Goal: Information Seeking & Learning: Compare options

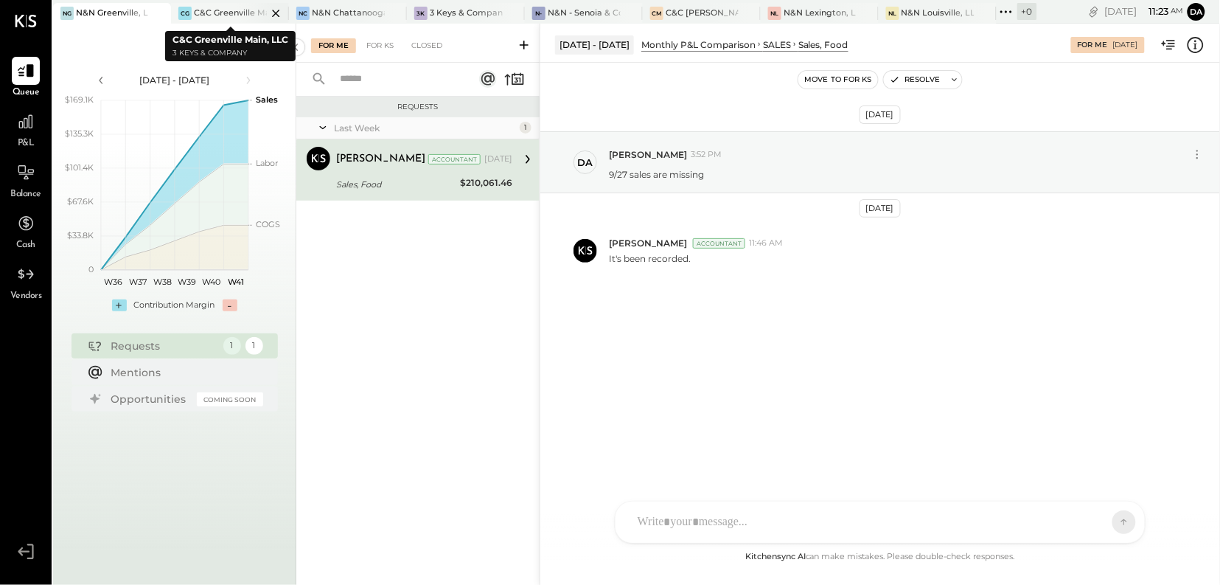
click at [223, 16] on div "C&C Greenville Main, LLC" at bounding box center [230, 13] width 73 height 12
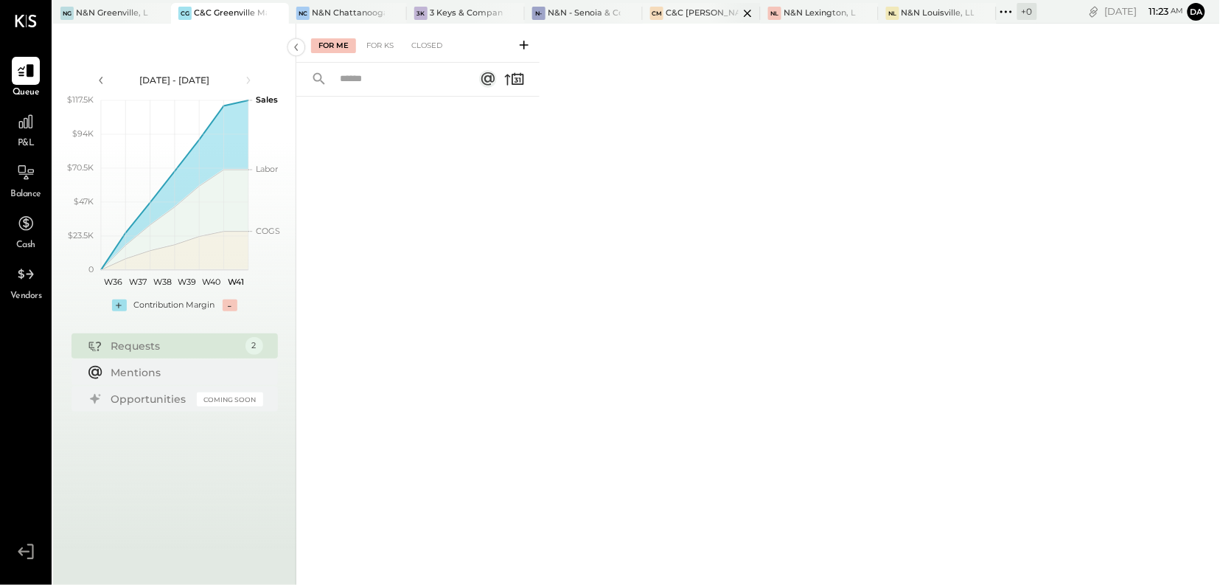
click at [686, 12] on div "C&C [PERSON_NAME] LLC" at bounding box center [702, 13] width 73 height 12
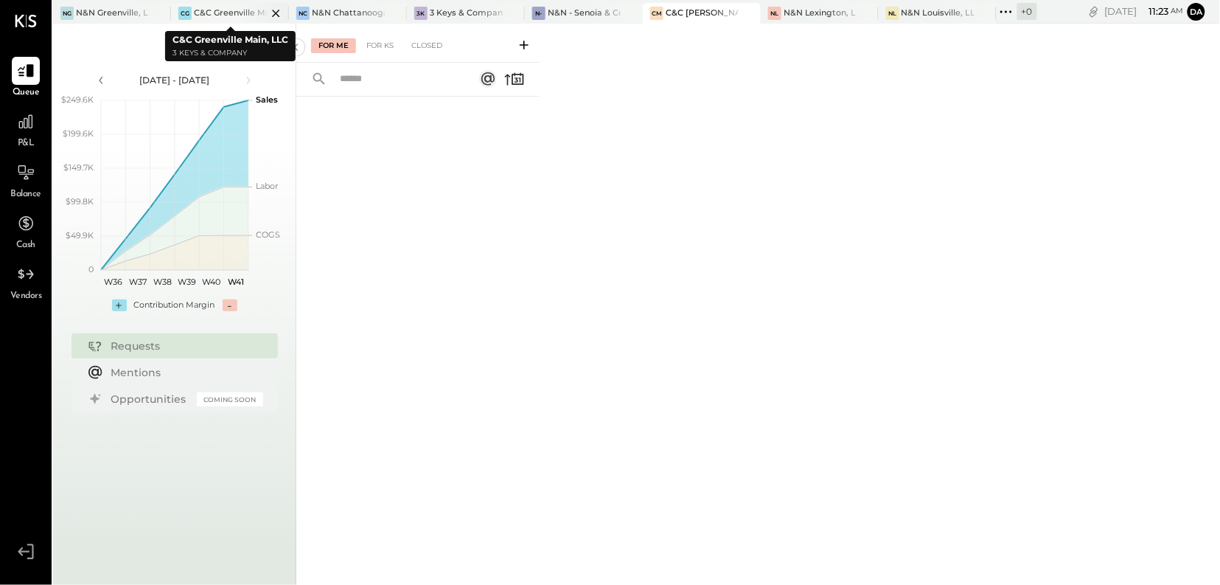
click at [220, 13] on div "C&C Greenville Main, LLC" at bounding box center [230, 13] width 73 height 12
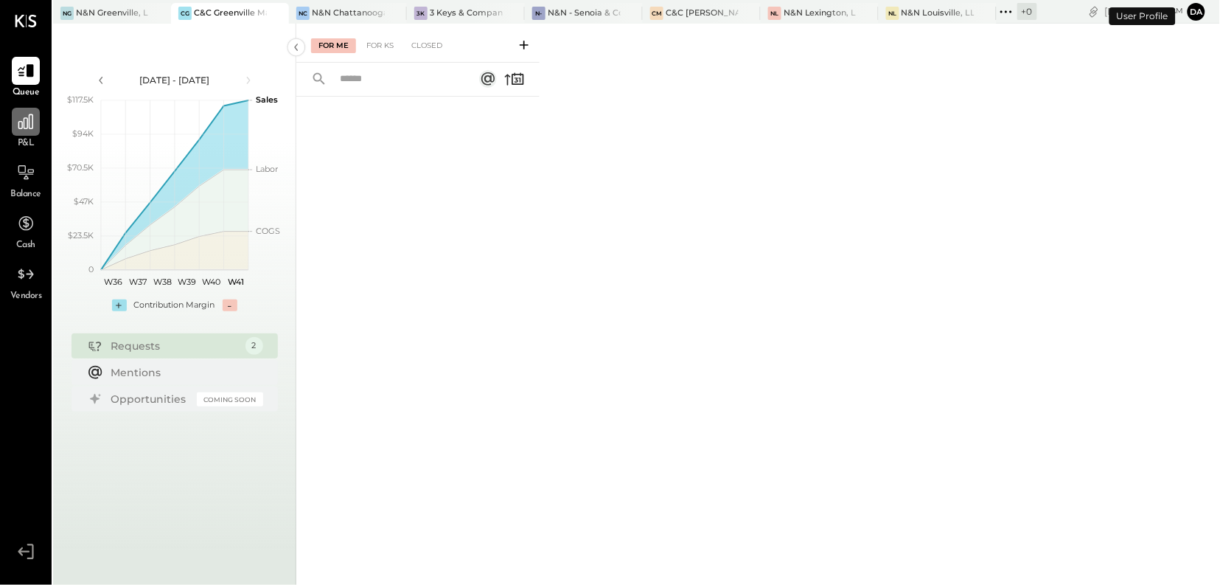
click at [25, 130] on icon at bounding box center [25, 121] width 19 height 19
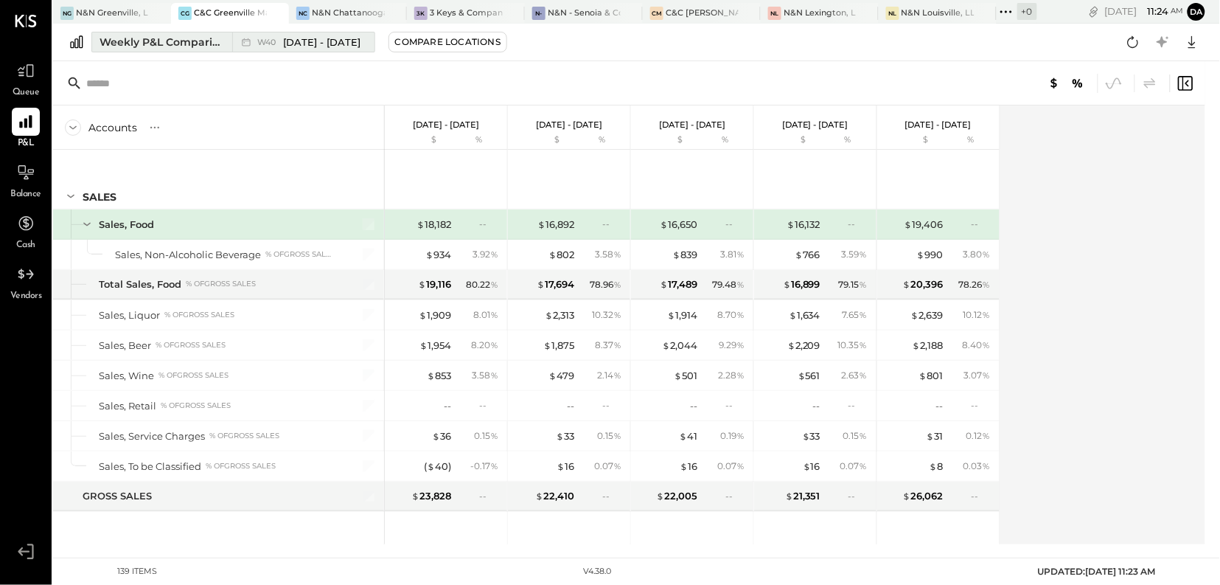
click at [161, 44] on div "Weekly P&L Comparison" at bounding box center [162, 42] width 124 height 15
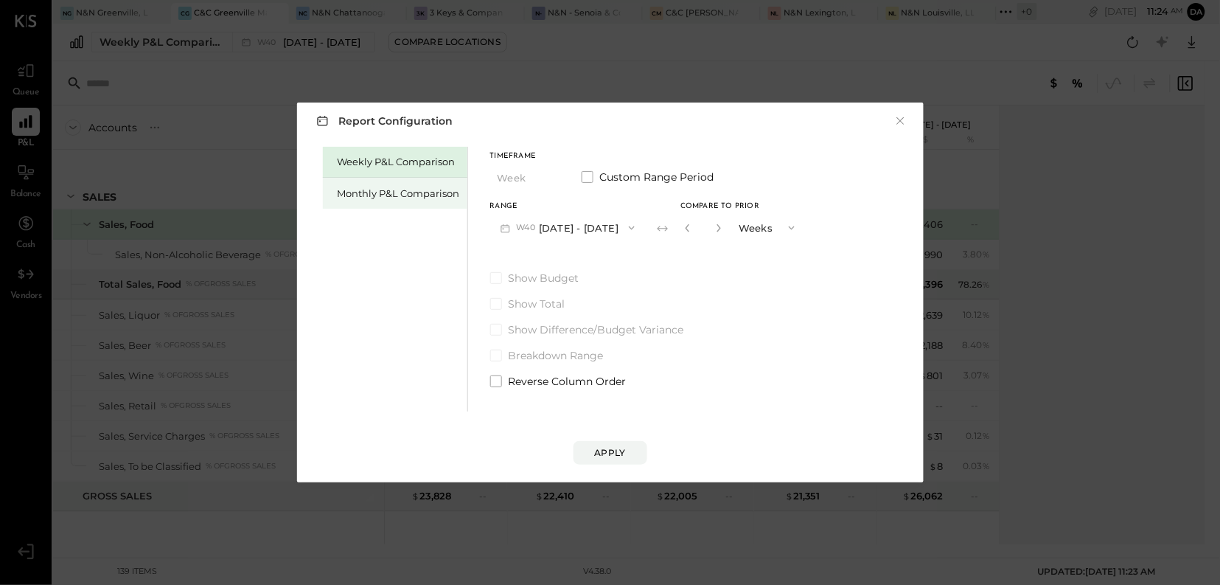
click at [354, 201] on div "Monthly P&L Comparison" at bounding box center [395, 193] width 145 height 31
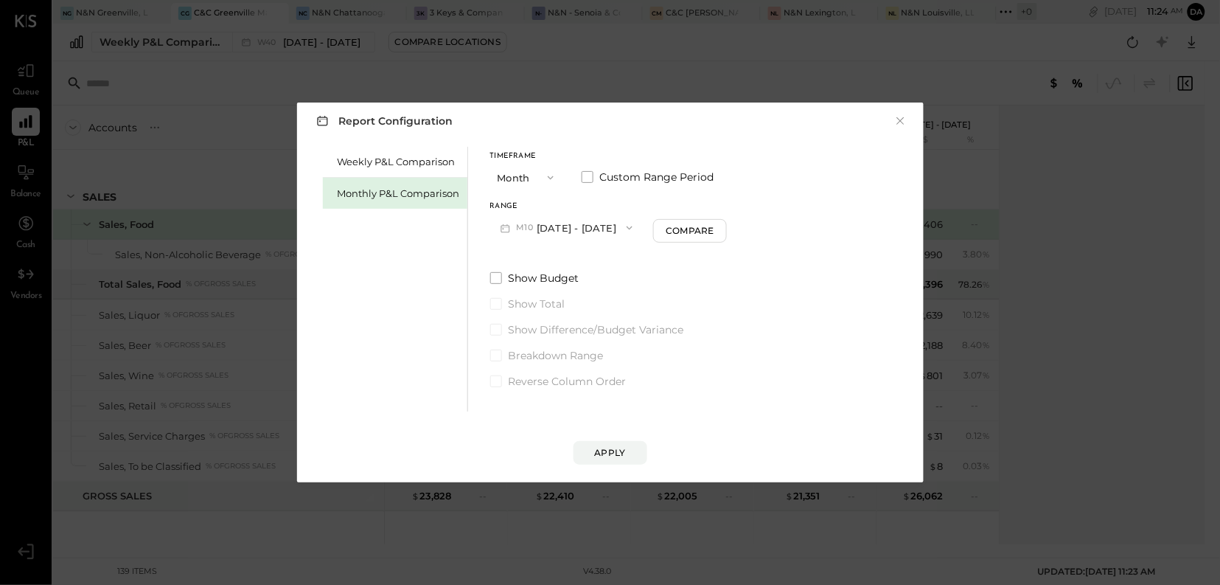
click at [624, 230] on icon "button" at bounding box center [630, 228] width 12 height 12
click at [555, 260] on span "[DATE] - [DATE]" at bounding box center [561, 260] width 70 height 13
click at [610, 449] on div "Apply" at bounding box center [610, 452] width 31 height 13
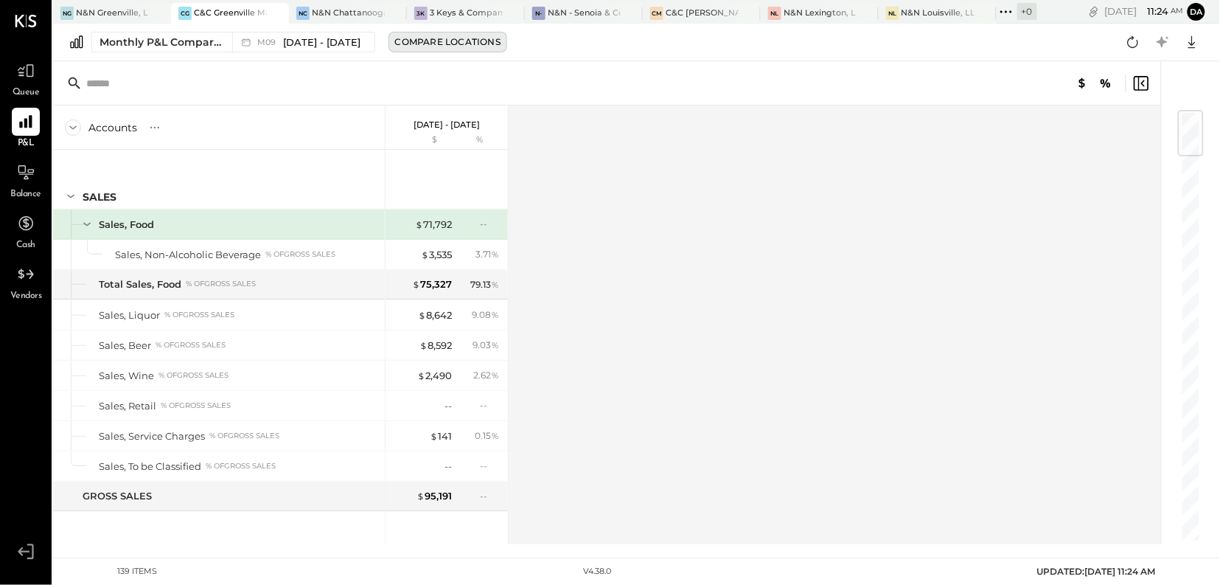
click at [460, 46] on div "Compare Locations" at bounding box center [447, 41] width 105 height 13
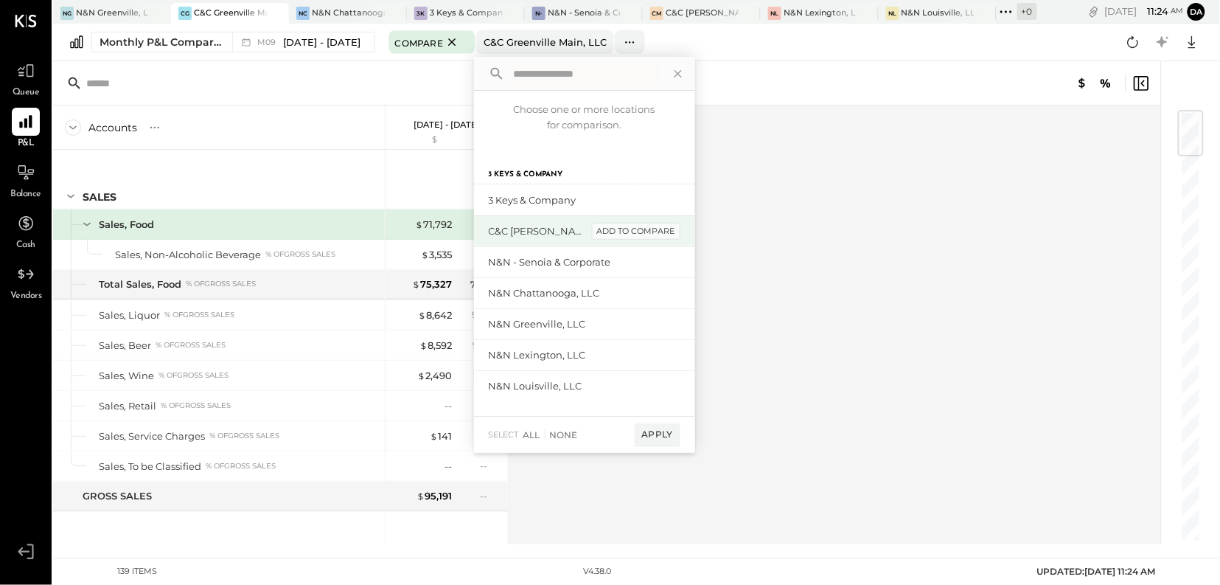
click at [633, 237] on div "add to compare" at bounding box center [636, 232] width 88 height 18
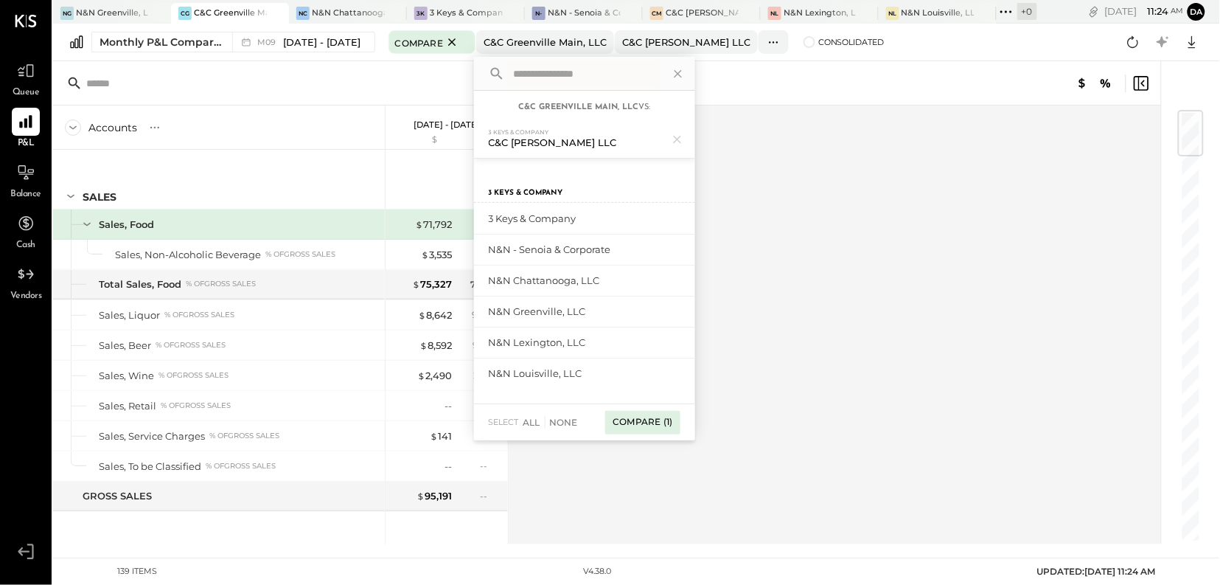
click at [641, 425] on div "Compare (1)" at bounding box center [642, 423] width 74 height 24
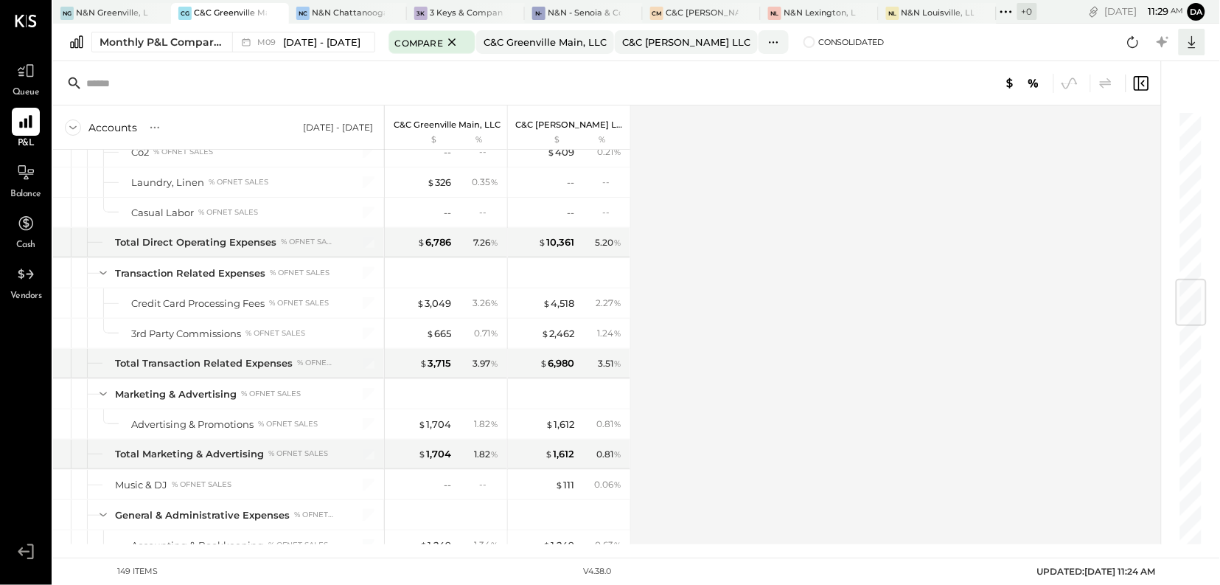
scroll to position [1745, 0]
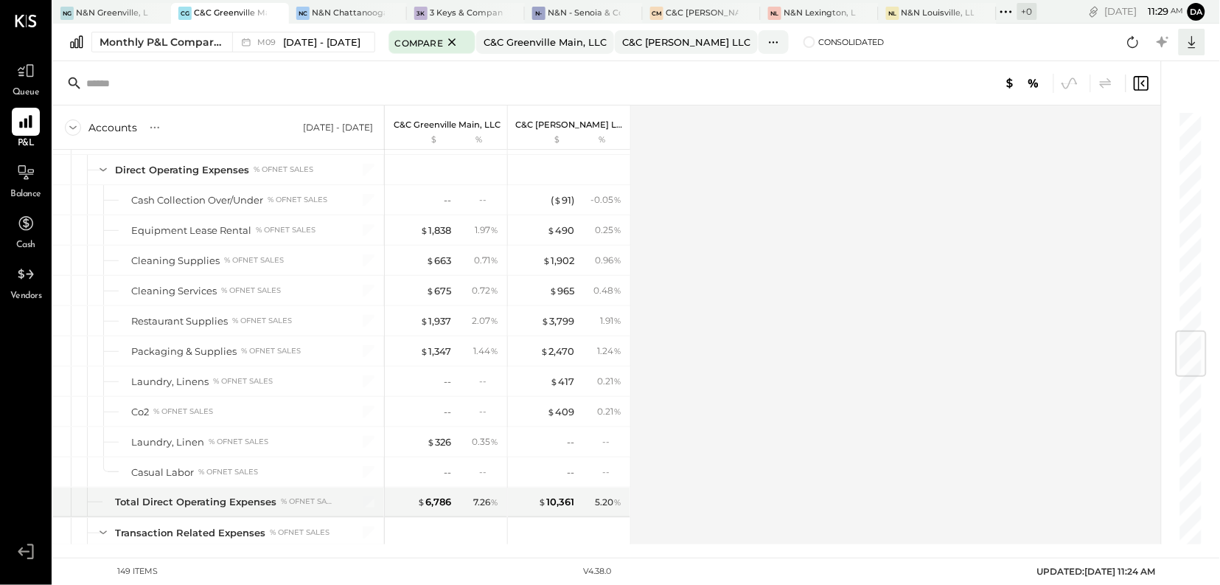
click at [1189, 46] on icon at bounding box center [1192, 41] width 19 height 19
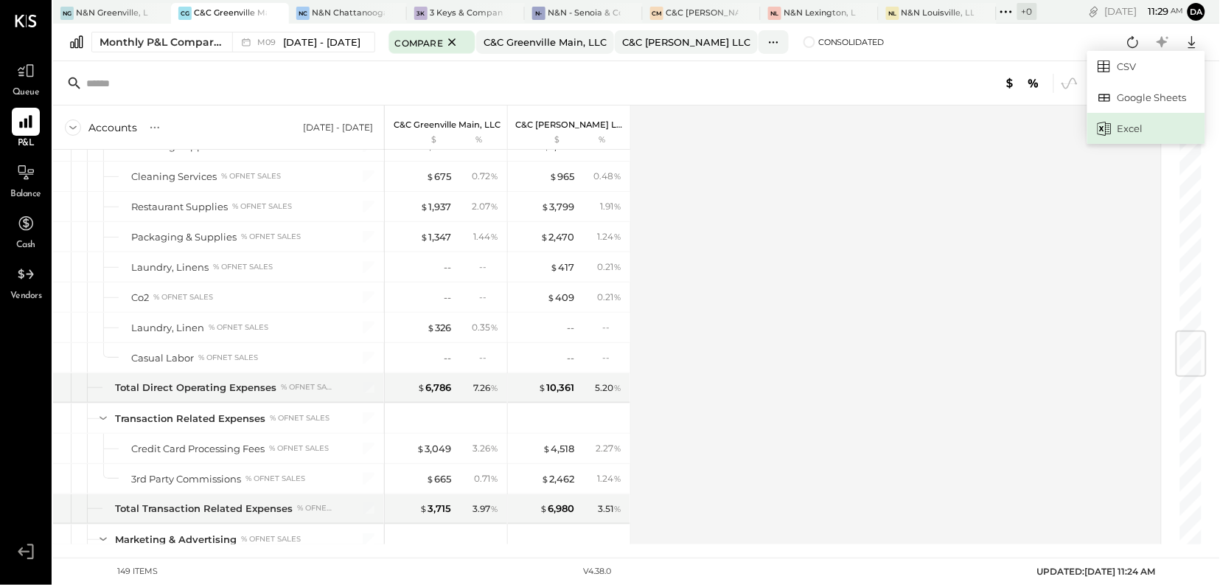
click at [1122, 128] on div "Excel" at bounding box center [1147, 128] width 118 height 31
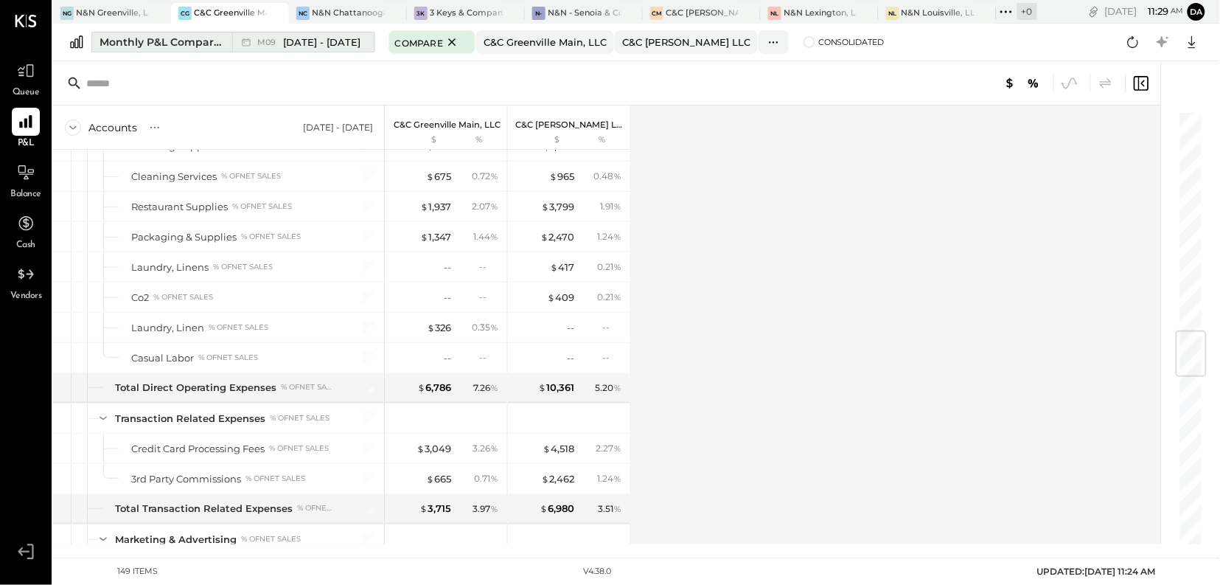
click at [177, 41] on div "Monthly P&L Comparison" at bounding box center [162, 42] width 124 height 15
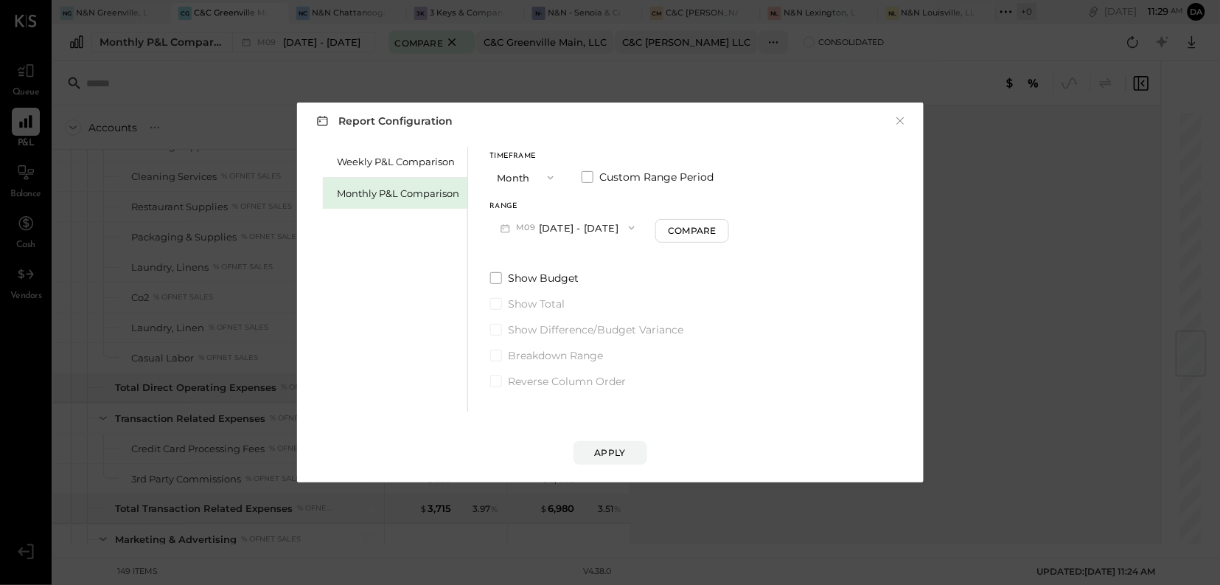
click at [548, 180] on icon "button" at bounding box center [551, 178] width 12 height 12
click at [510, 258] on span "Year" at bounding box center [512, 256] width 20 height 10
click at [623, 451] on div "Apply" at bounding box center [610, 452] width 31 height 13
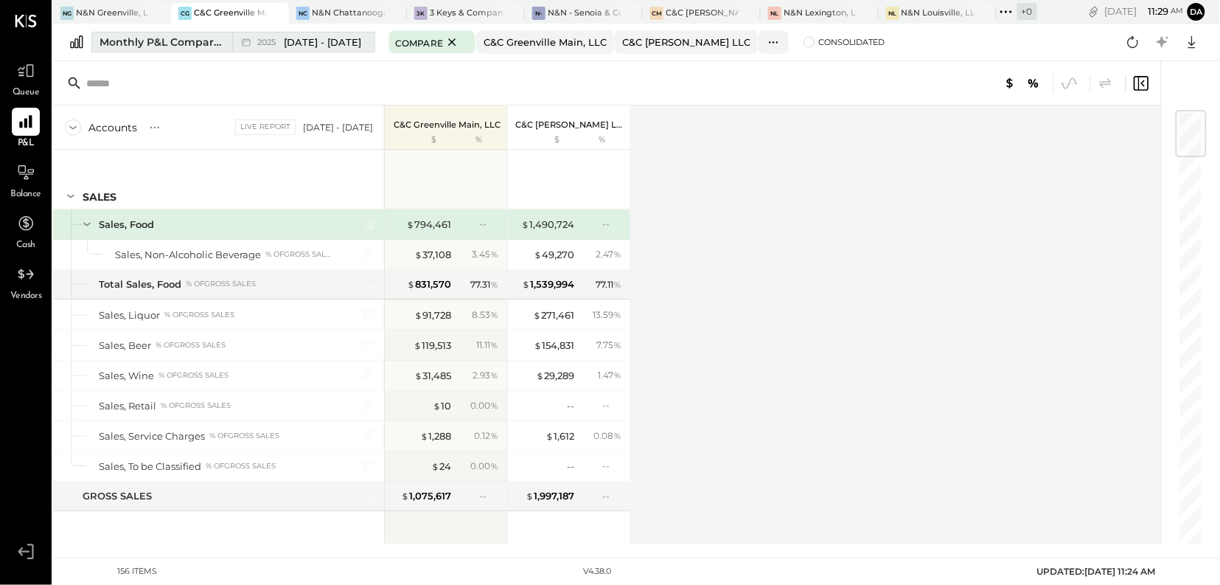
click at [211, 48] on div "Monthly P&L Comparison" at bounding box center [162, 42] width 124 height 15
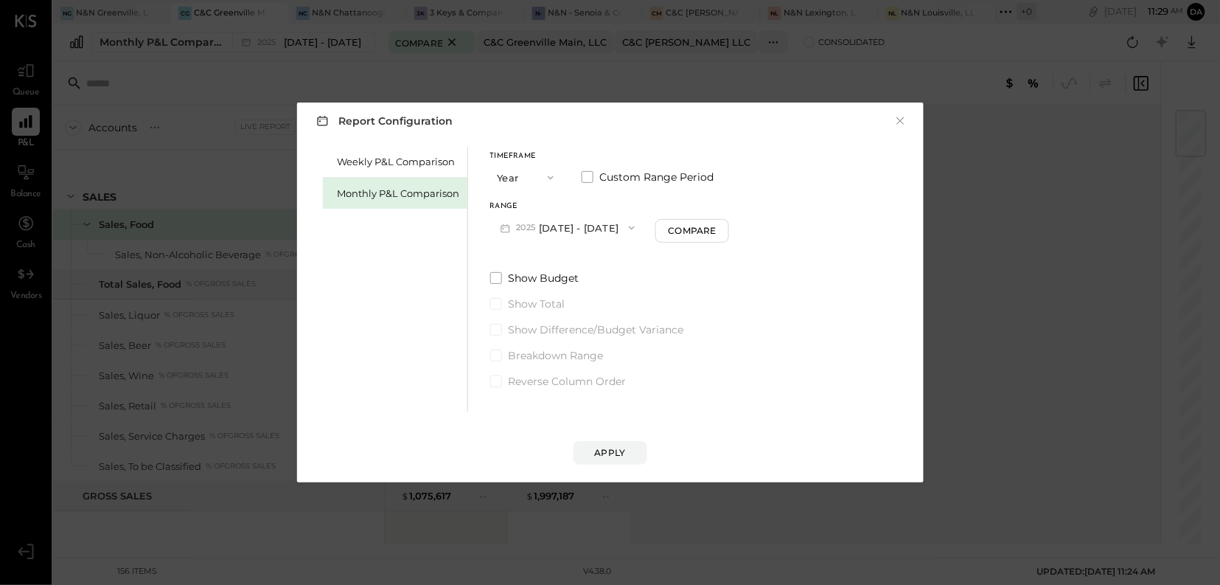
click at [550, 180] on icon "button" at bounding box center [551, 178] width 12 height 12
click at [510, 226] on span "YTD" at bounding box center [509, 230] width 15 height 10
click at [612, 452] on div "Apply" at bounding box center [610, 452] width 31 height 13
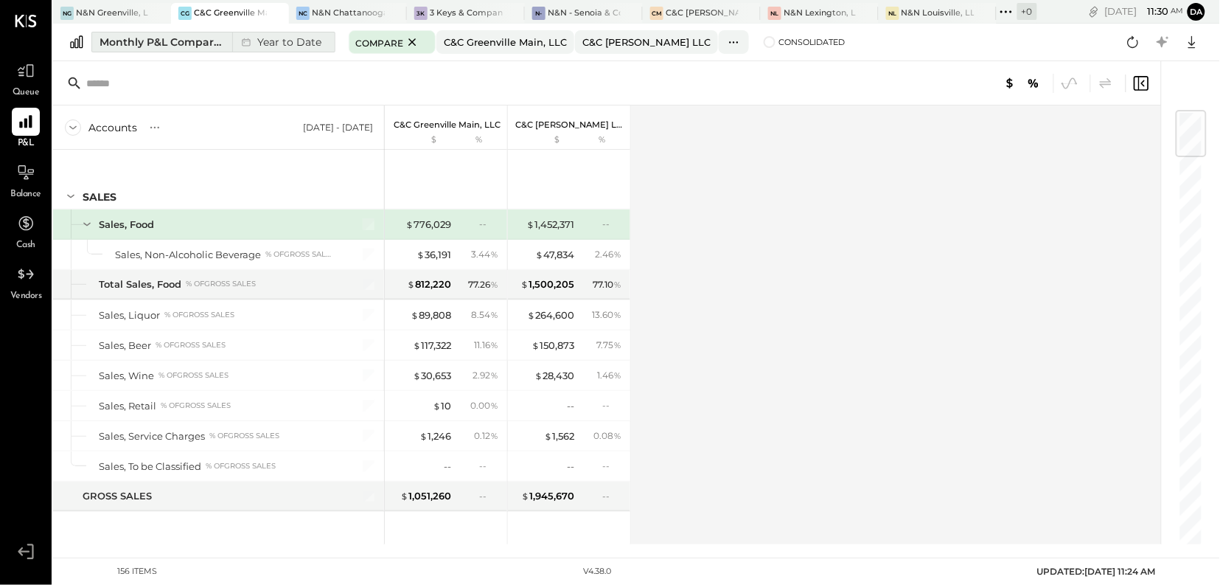
click at [206, 42] on div "Monthly P&L Comparison" at bounding box center [162, 42] width 124 height 15
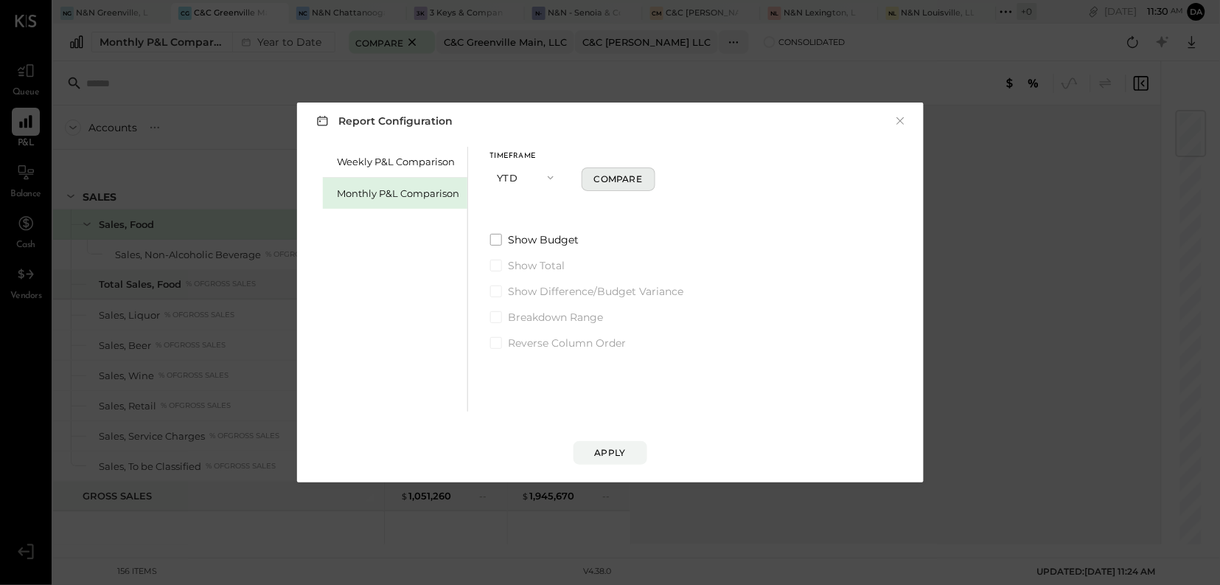
click at [606, 181] on div "Compare" at bounding box center [618, 179] width 48 height 13
click at [634, 180] on icon "button" at bounding box center [637, 177] width 9 height 9
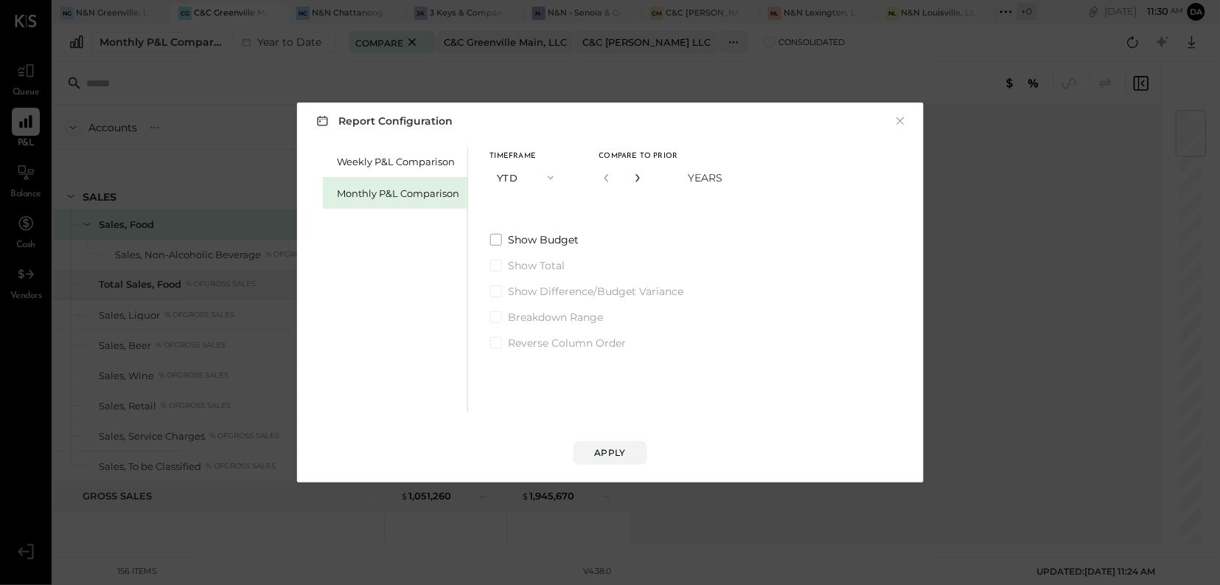
click at [634, 180] on icon "button" at bounding box center [637, 177] width 9 height 9
click at [633, 179] on icon "button" at bounding box center [637, 177] width 9 height 9
type input "*"
click at [607, 455] on div "Apply" at bounding box center [610, 452] width 31 height 13
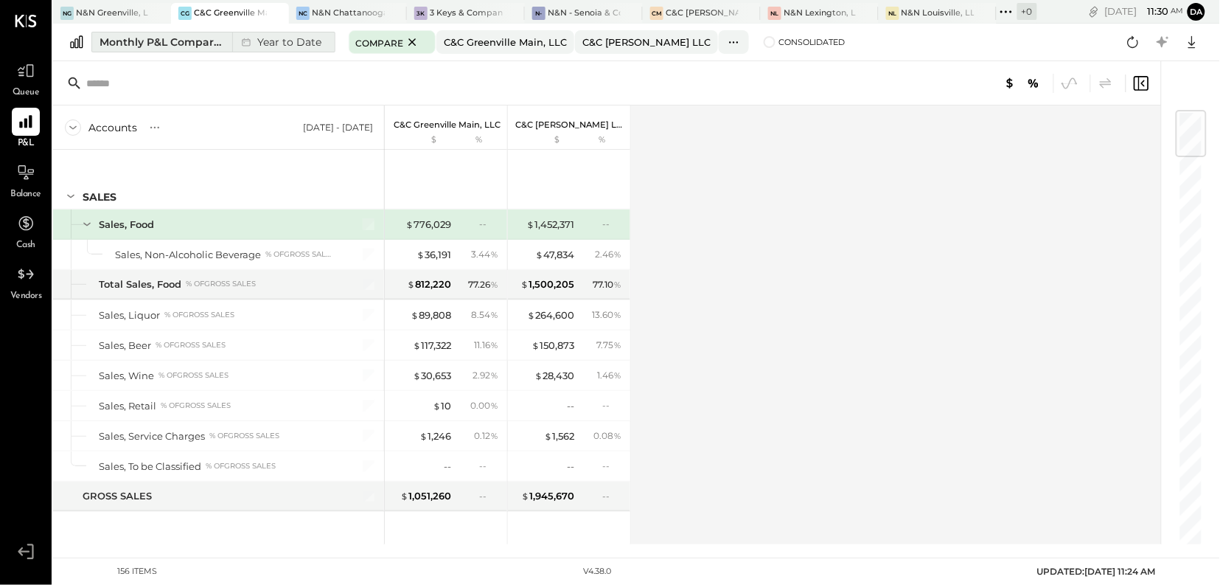
click at [268, 46] on div "Year to Date" at bounding box center [279, 41] width 95 height 19
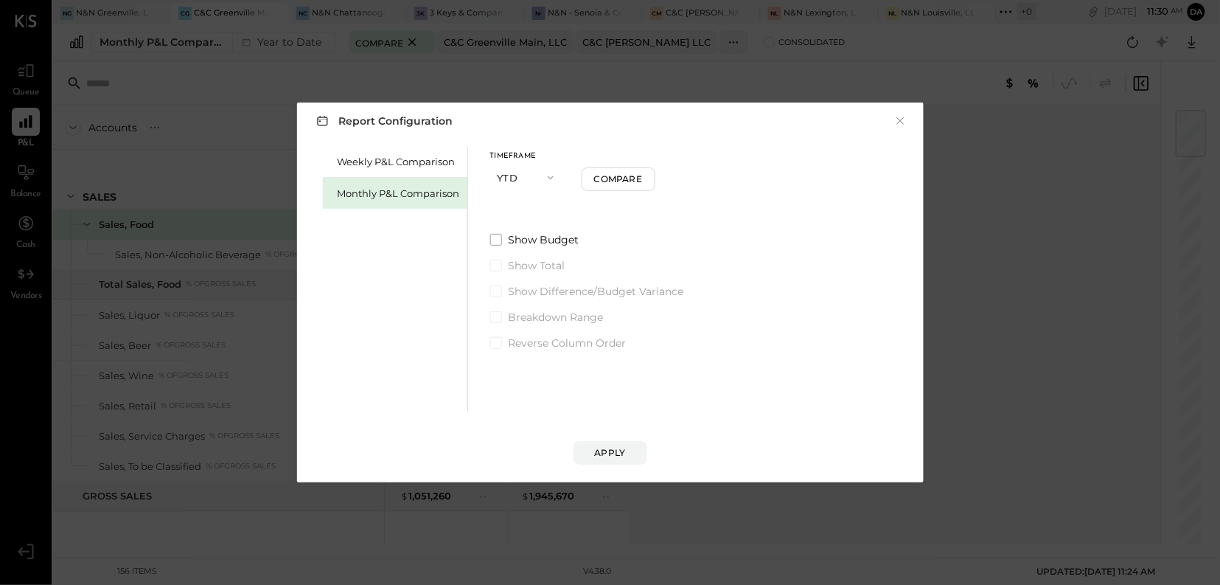
click at [551, 175] on icon "button" at bounding box center [551, 178] width 12 height 12
click at [513, 255] on span "Year" at bounding box center [512, 256] width 20 height 10
click at [686, 233] on div "Compare" at bounding box center [693, 230] width 48 height 13
click at [692, 229] on icon "button" at bounding box center [688, 227] width 9 height 9
click at [548, 176] on icon "button" at bounding box center [551, 178] width 12 height 12
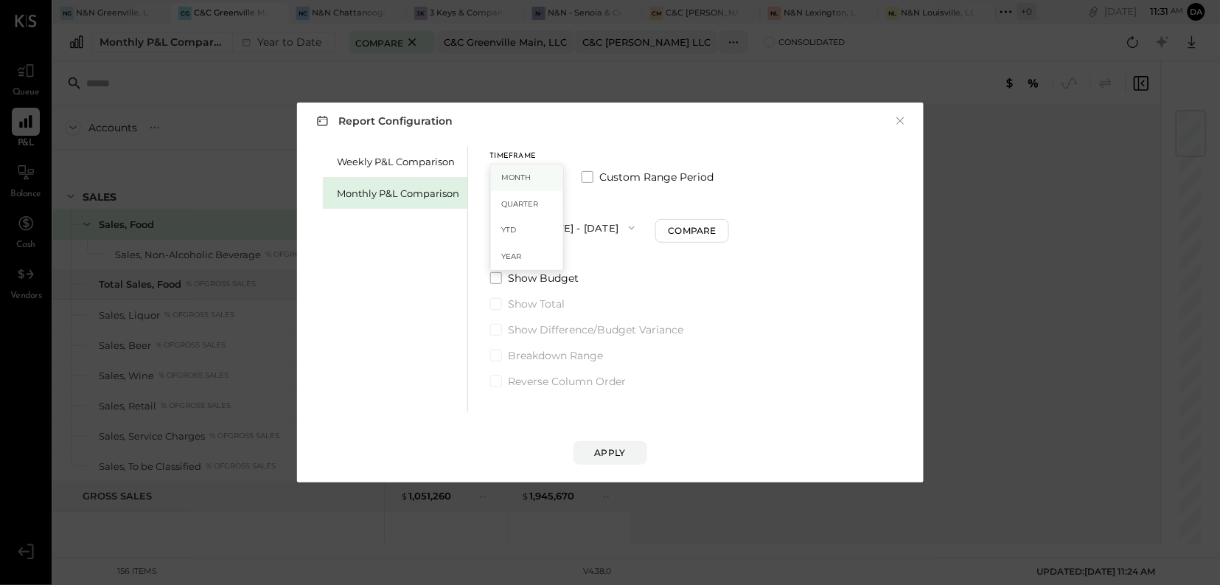
click at [528, 179] on span "Month" at bounding box center [516, 178] width 29 height 10
click at [667, 234] on div "Compare" at bounding box center [690, 230] width 48 height 13
click at [712, 231] on icon "button" at bounding box center [716, 227] width 9 height 9
click at [712, 232] on icon "button" at bounding box center [716, 227] width 9 height 9
click at [712, 231] on icon "button" at bounding box center [716, 227] width 9 height 9
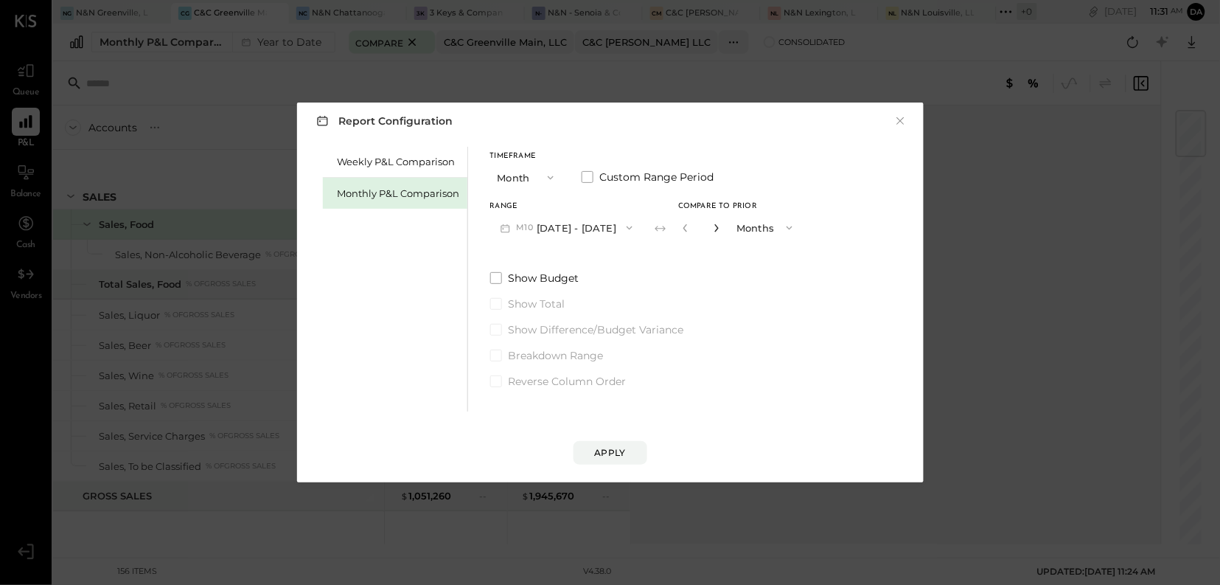
click at [712, 230] on icon "button" at bounding box center [716, 227] width 9 height 9
type input "*"
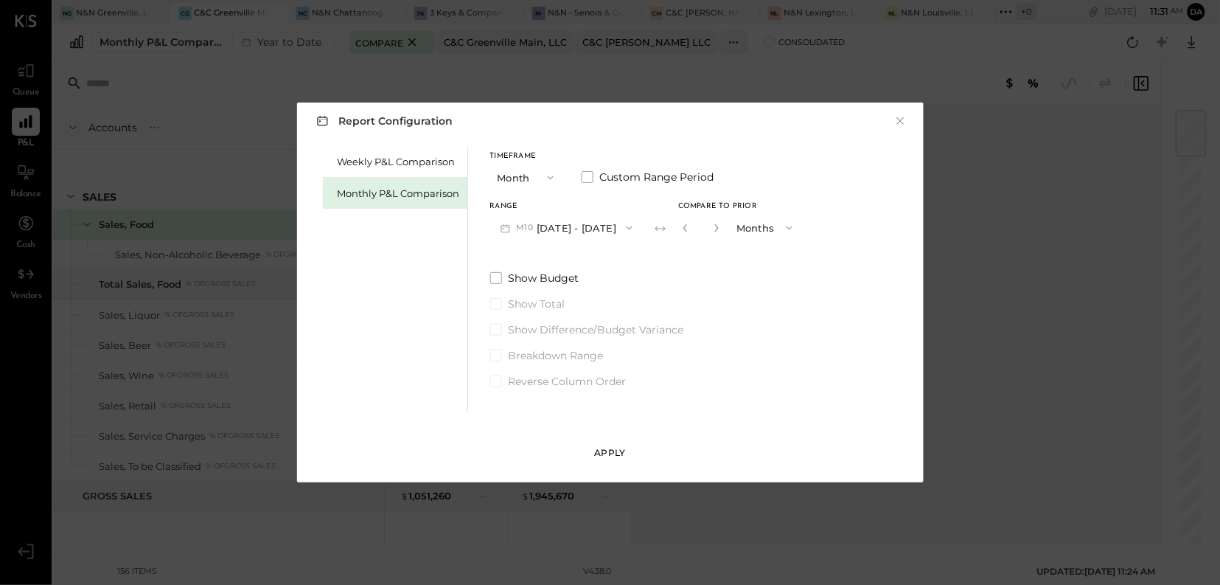
click at [606, 456] on div "Apply" at bounding box center [610, 452] width 31 height 13
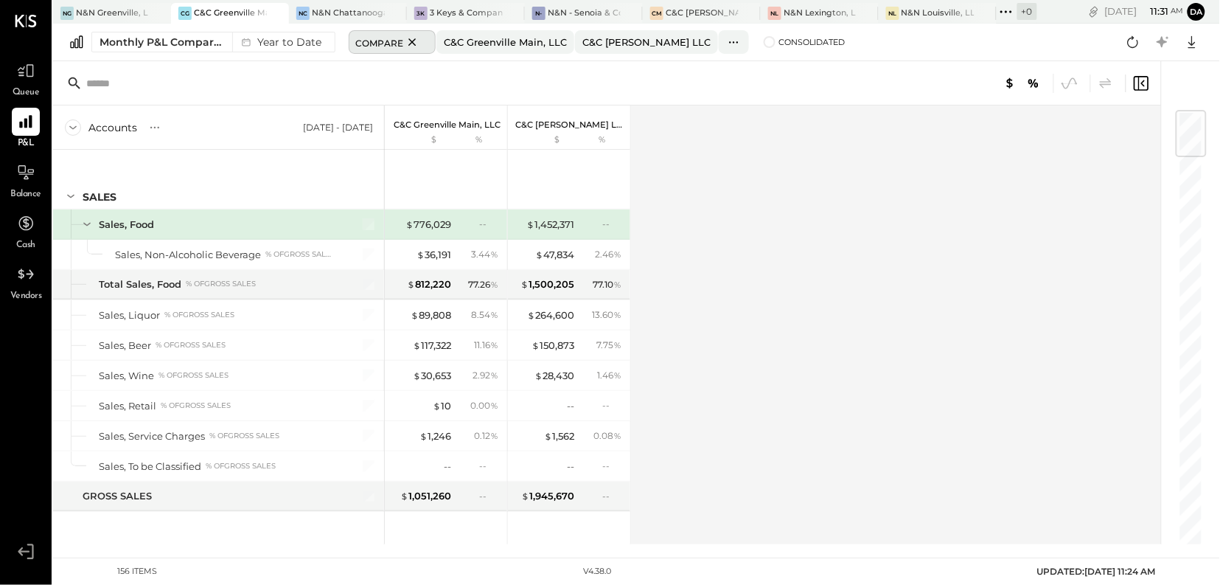
click at [409, 44] on icon at bounding box center [412, 41] width 7 height 7
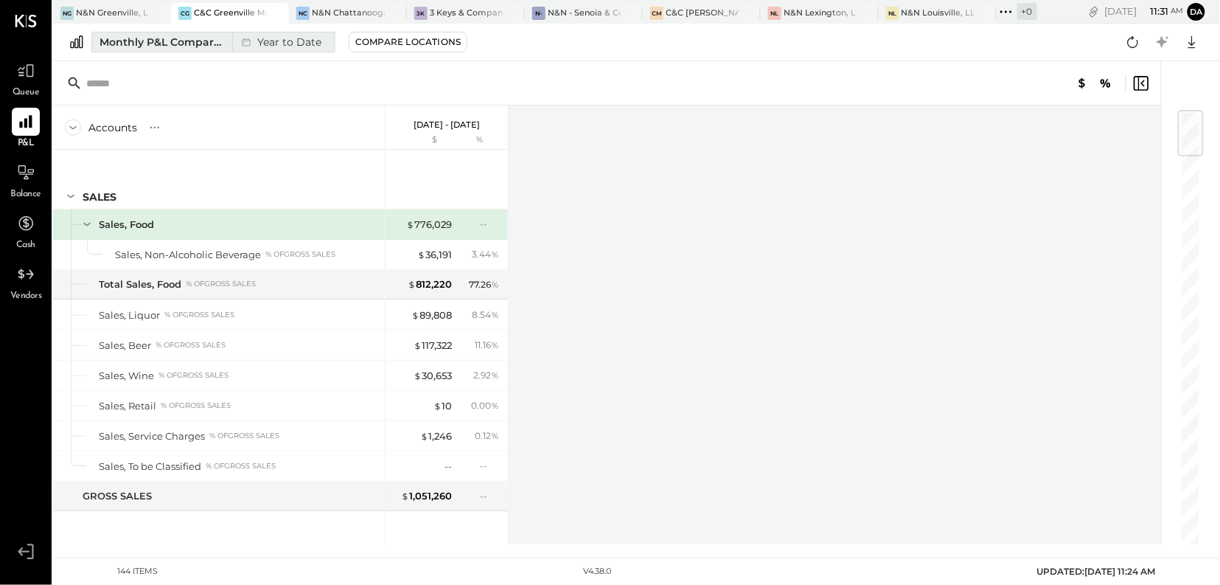
click at [179, 40] on div "Monthly P&L Comparison" at bounding box center [162, 42] width 124 height 15
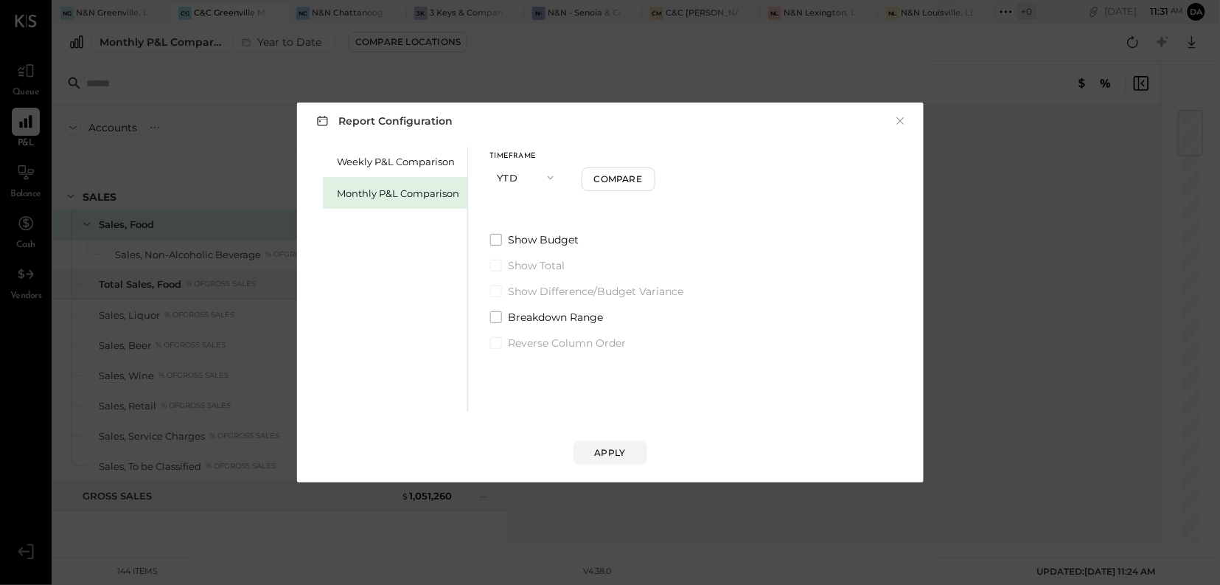
click at [550, 180] on icon "button" at bounding box center [551, 178] width 12 height 12
click at [517, 175] on span "Month" at bounding box center [516, 178] width 29 height 10
click at [624, 233] on icon "button" at bounding box center [630, 228] width 12 height 12
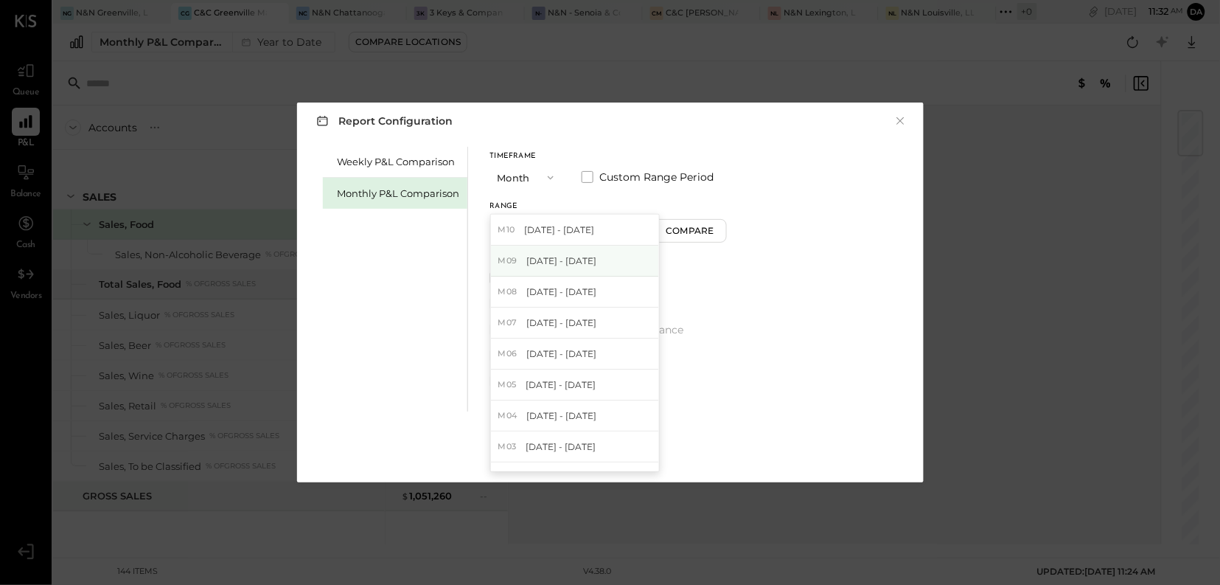
click at [574, 259] on span "[DATE] - [DATE]" at bounding box center [561, 260] width 70 height 13
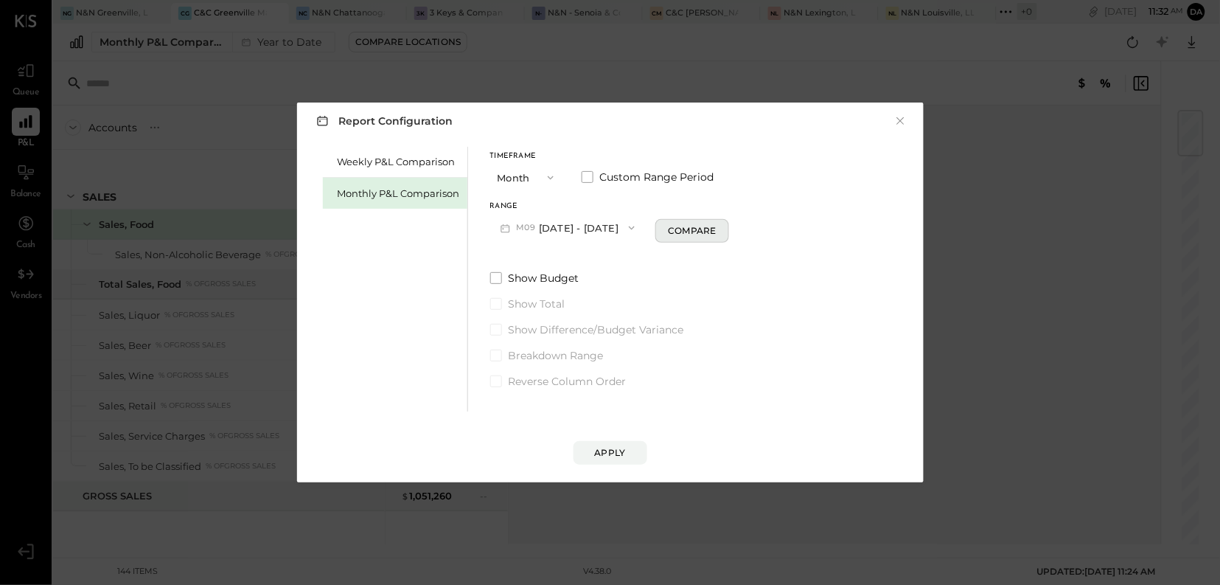
click at [691, 229] on div "Compare" at bounding box center [692, 230] width 48 height 13
click at [714, 229] on icon "button" at bounding box center [718, 227] width 9 height 9
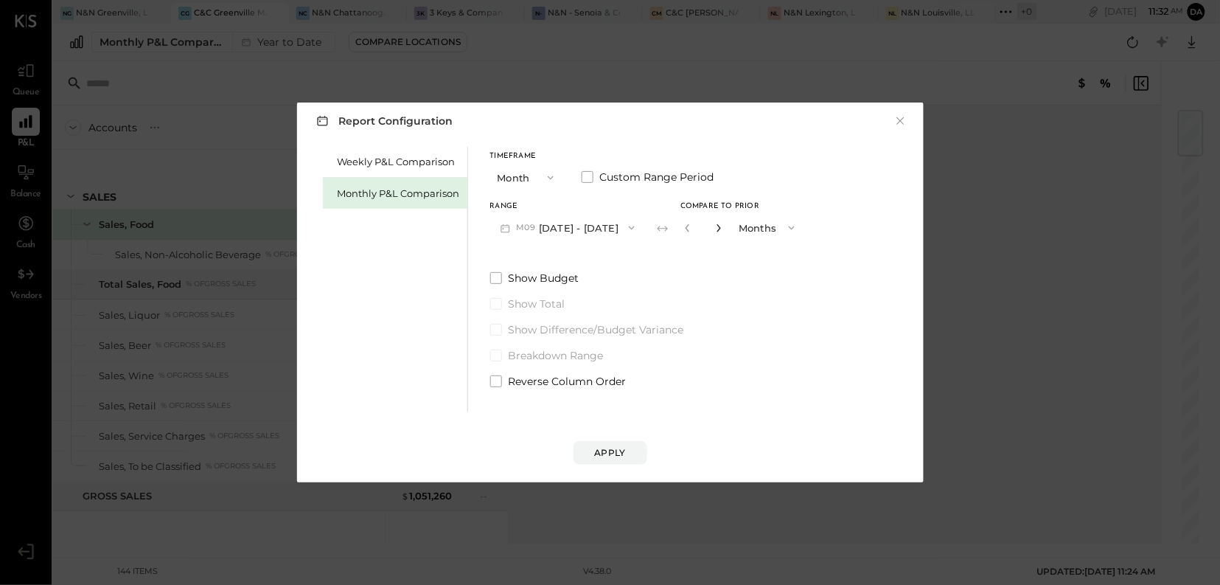
click at [714, 229] on icon "button" at bounding box center [718, 227] width 9 height 9
type input "*"
click at [612, 453] on div "Apply" at bounding box center [610, 452] width 31 height 13
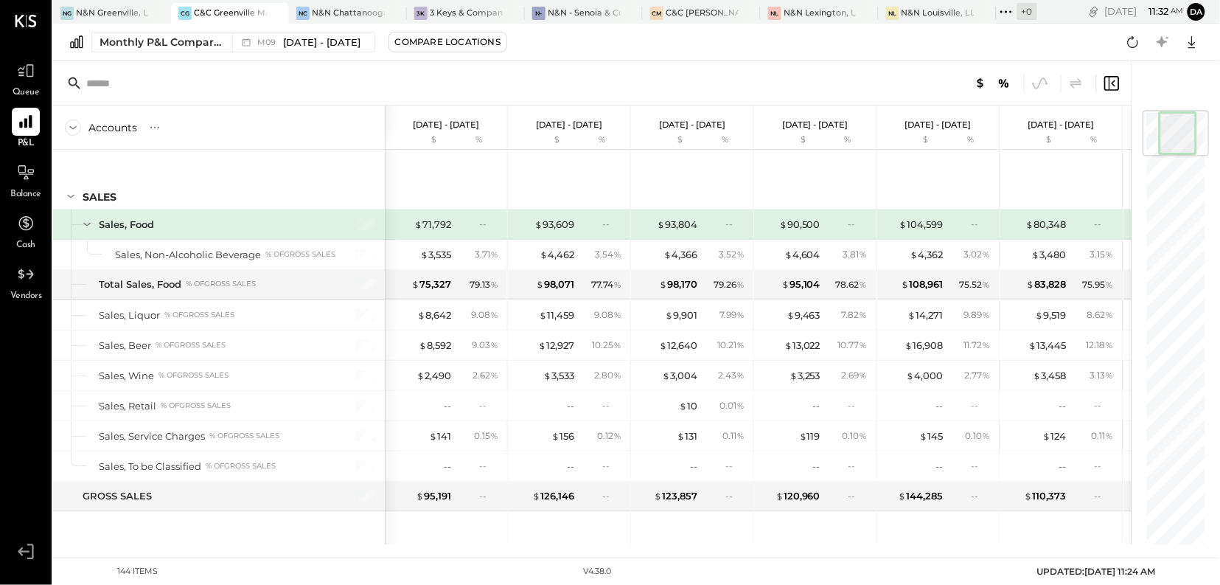
click at [1088, 552] on div "NG [GEOGRAPHIC_DATA], LLC CG [GEOGRAPHIC_DATA], LLC [GEOGRAPHIC_DATA] [GEOGRAPH…" at bounding box center [636, 278] width 1167 height 557
click at [1116, 86] on icon at bounding box center [1114, 83] width 4 height 7
click at [407, 46] on div "Compare Locations" at bounding box center [447, 41] width 105 height 13
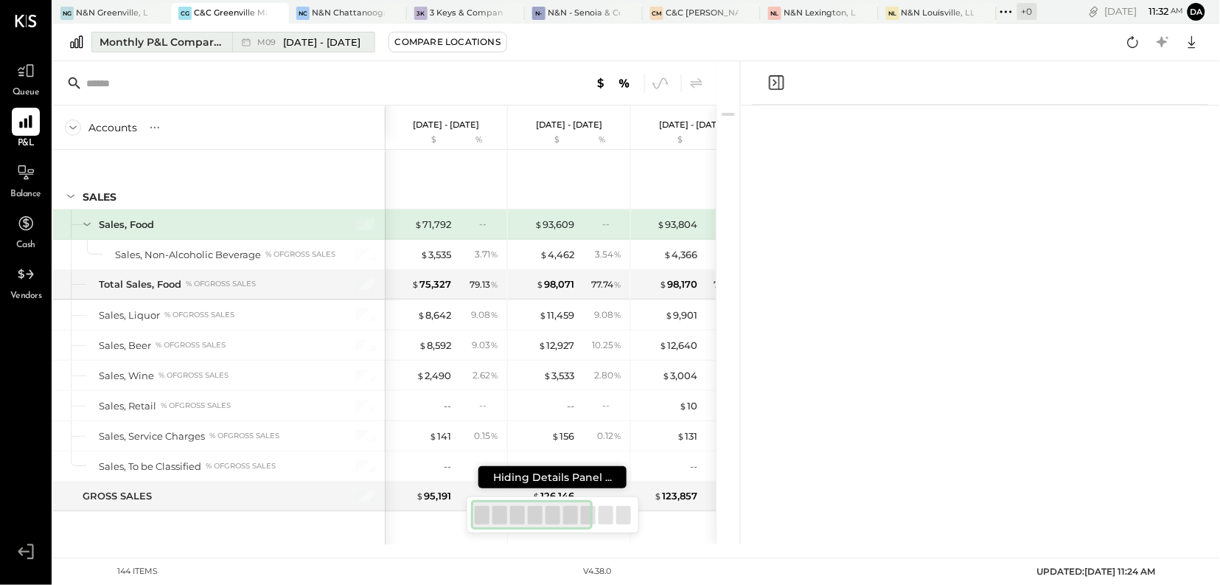
click at [330, 41] on span "[DATE] - [DATE]" at bounding box center [322, 42] width 77 height 14
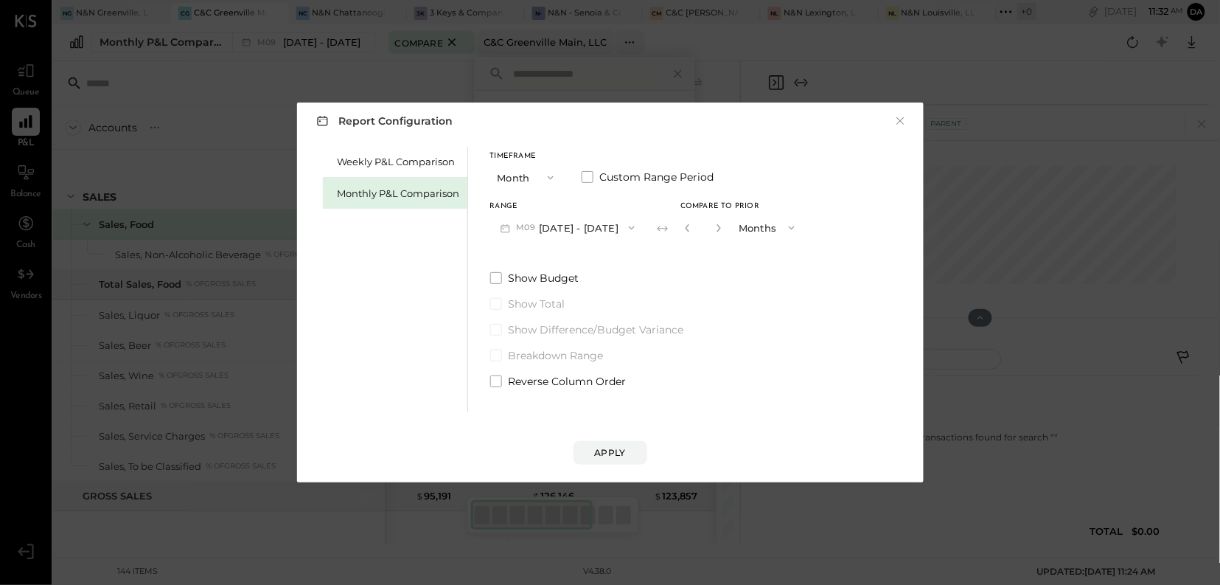
scroll to position [184, 0]
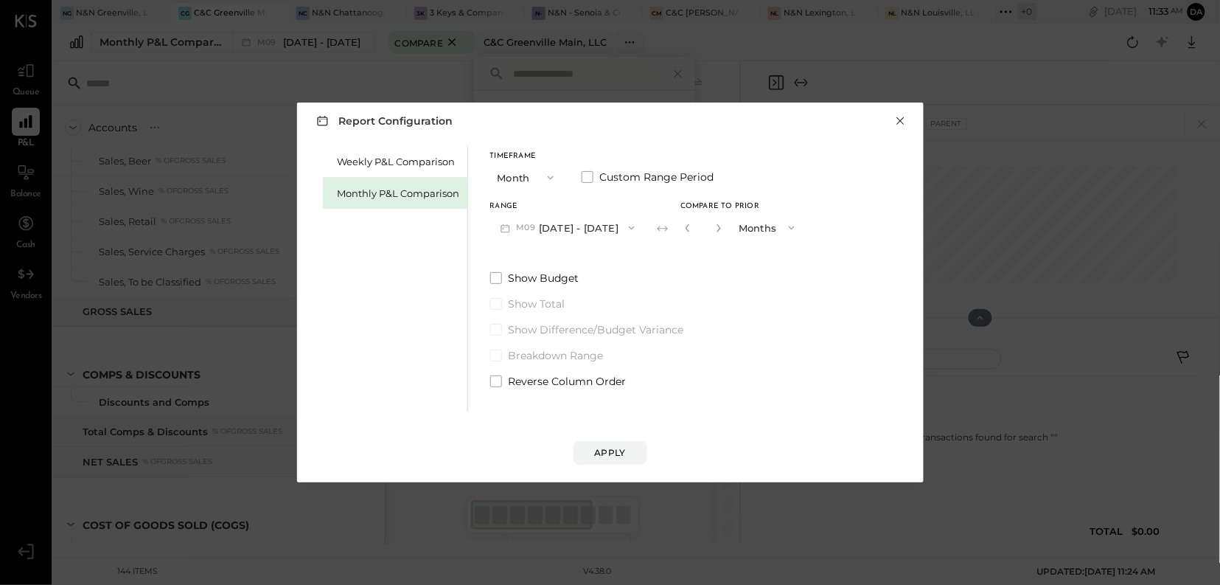
click at [902, 117] on button "×" at bounding box center [900, 121] width 13 height 15
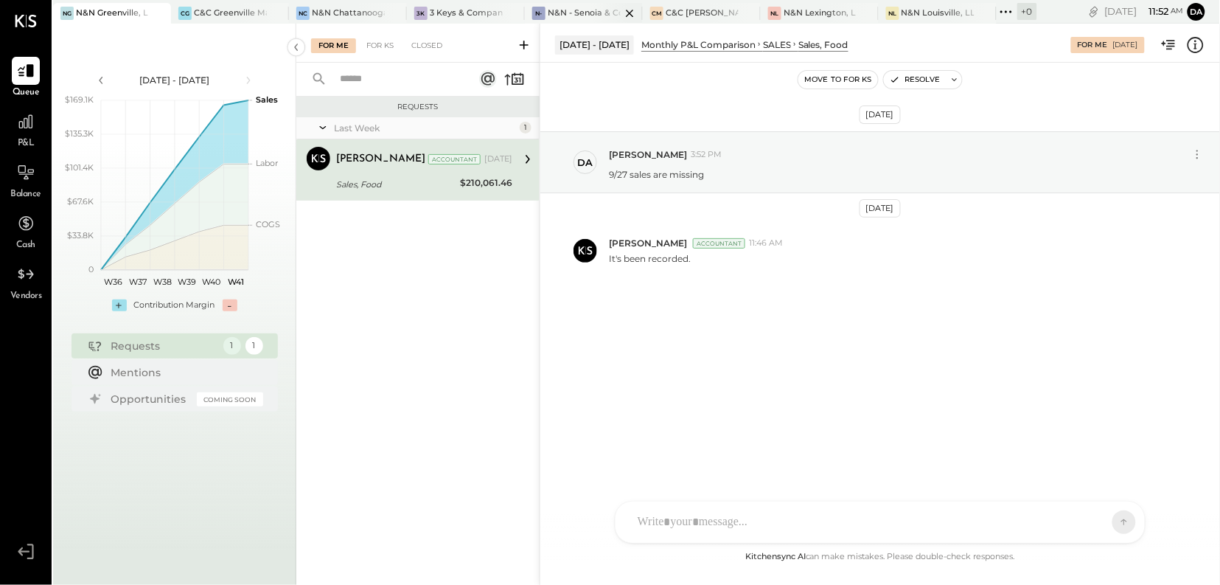
click at [565, 18] on div "N&N - Senoia & Corporate" at bounding box center [584, 13] width 73 height 12
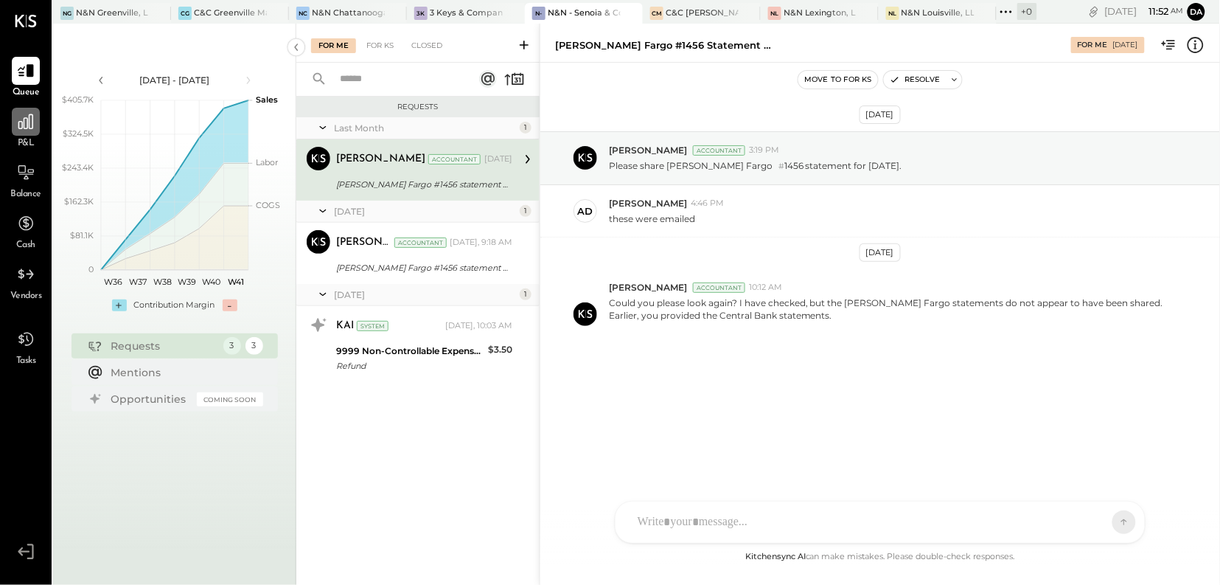
click at [29, 134] on div at bounding box center [26, 122] width 28 height 28
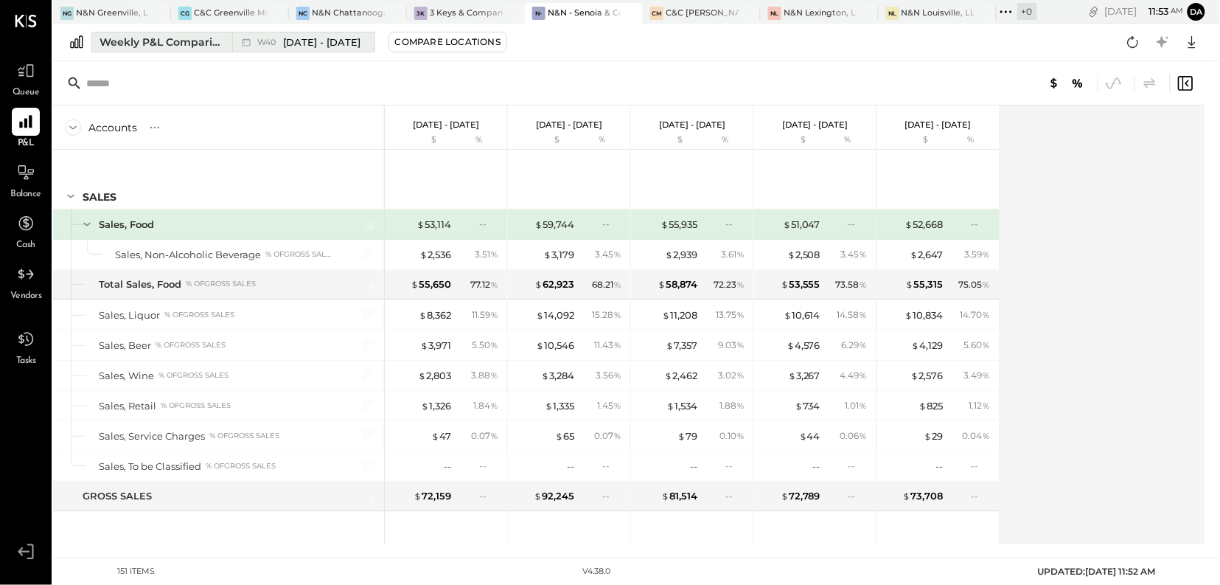
click at [142, 41] on div "Weekly P&L Comparison" at bounding box center [162, 42] width 124 height 15
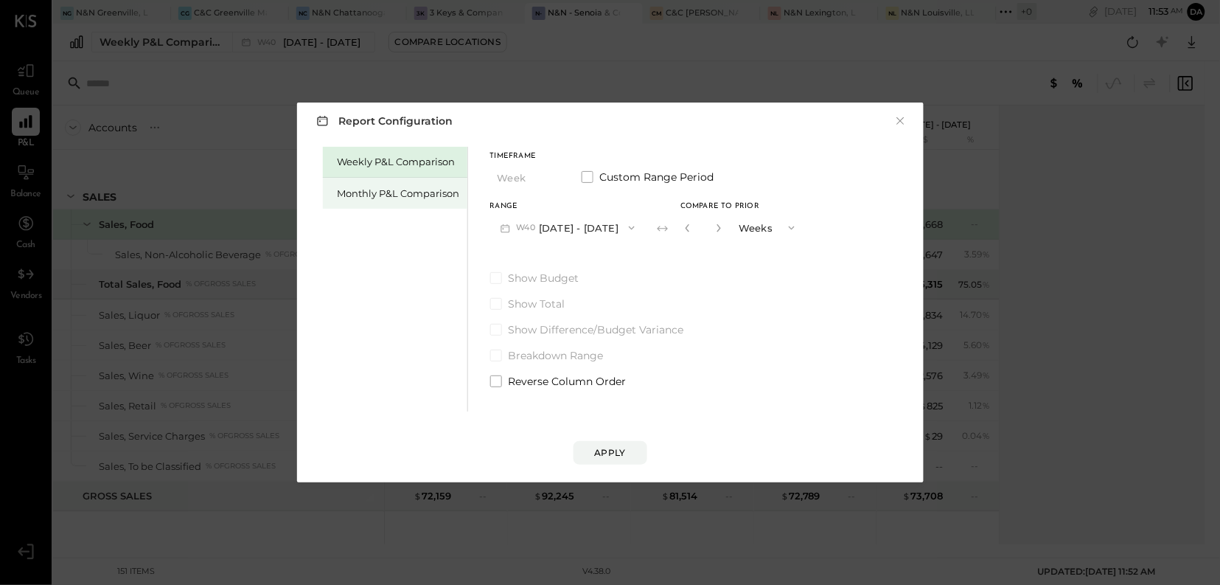
click at [376, 193] on div "Monthly P&L Comparison" at bounding box center [399, 194] width 122 height 14
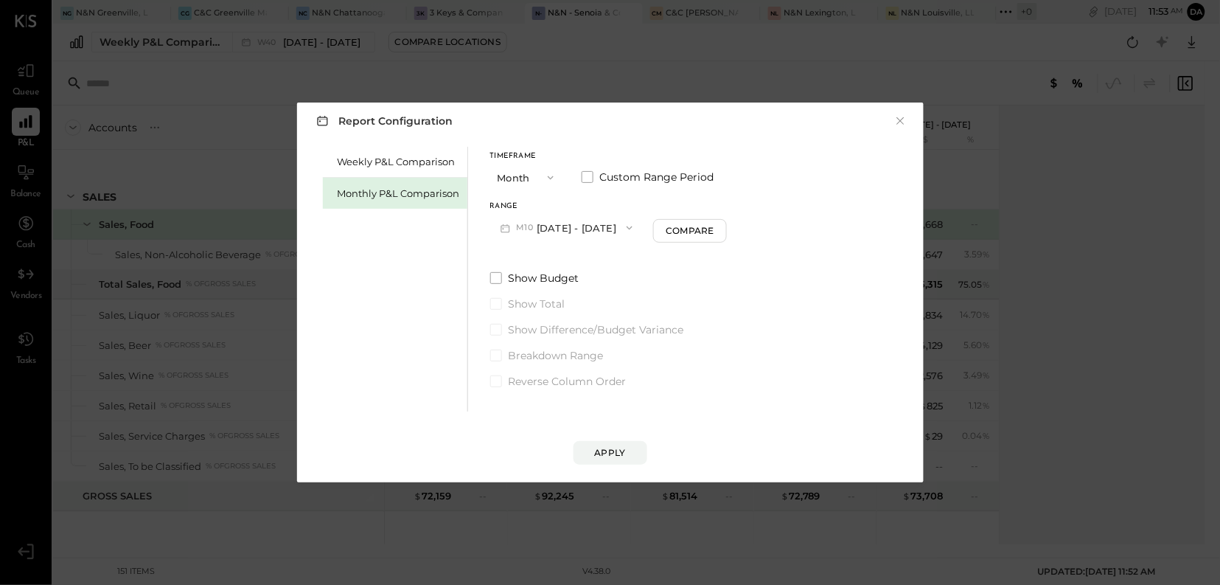
click at [625, 227] on icon "button" at bounding box center [630, 228] width 12 height 12
click at [577, 264] on span "[DATE] - [DATE]" at bounding box center [561, 260] width 70 height 13
click at [605, 450] on div "Apply" at bounding box center [610, 452] width 31 height 13
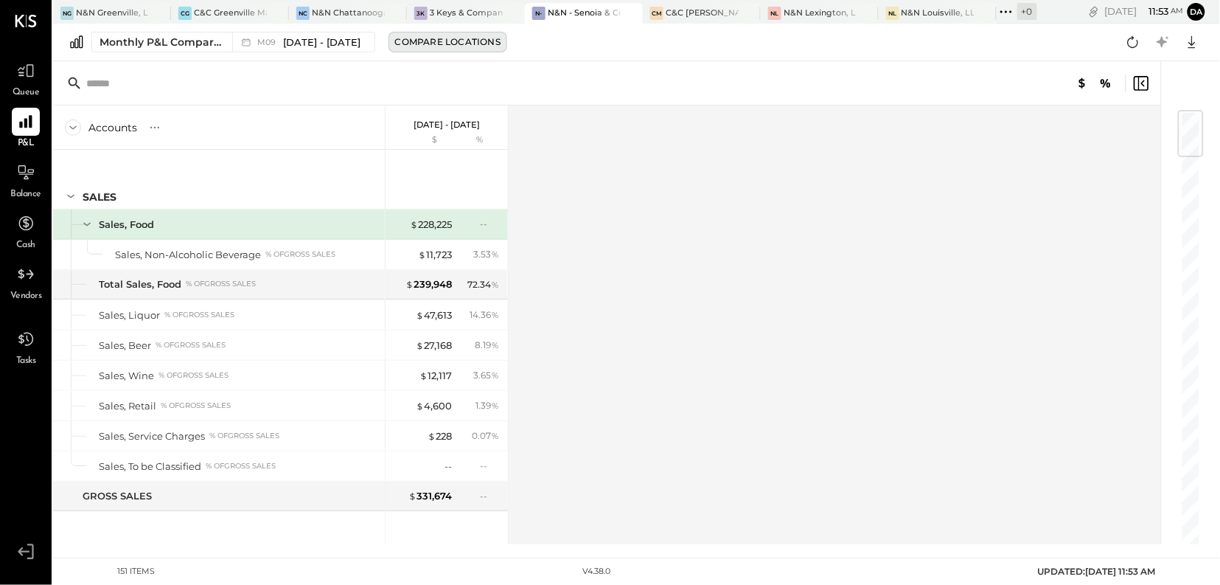
click at [431, 44] on div "Compare Locations" at bounding box center [447, 41] width 105 height 13
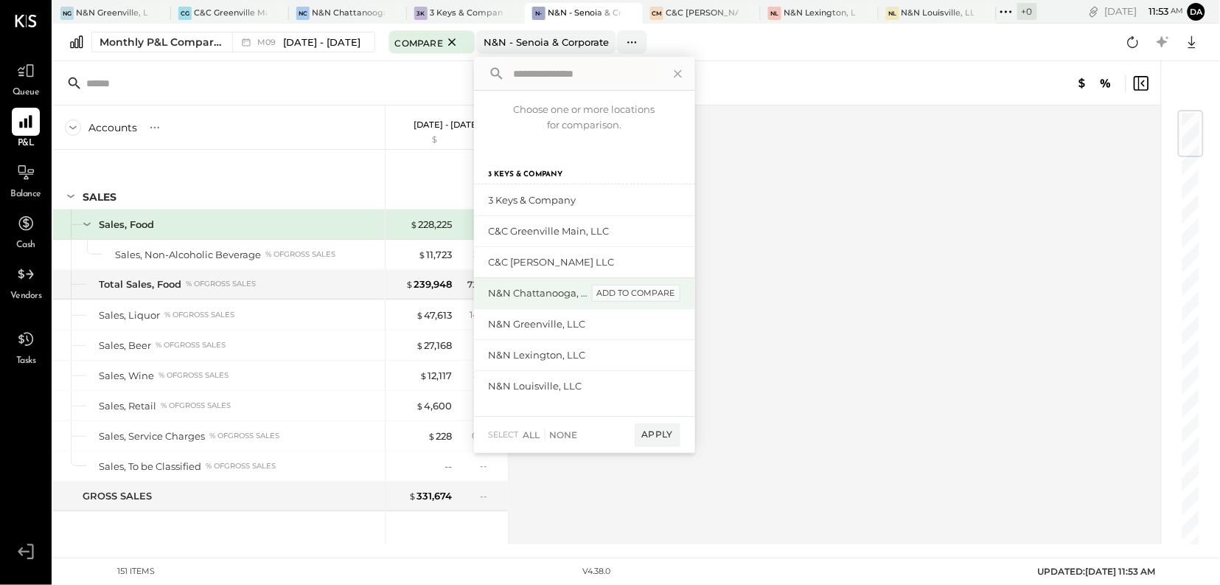
click at [635, 293] on div "add to compare" at bounding box center [636, 294] width 88 height 18
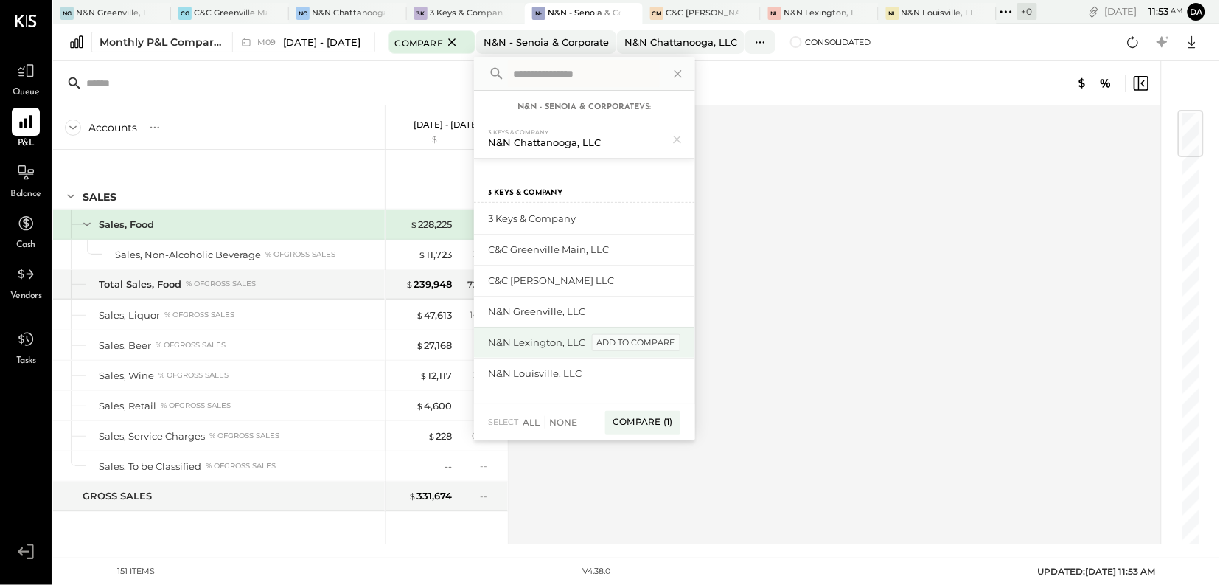
click at [631, 344] on div "add to compare" at bounding box center [636, 343] width 88 height 18
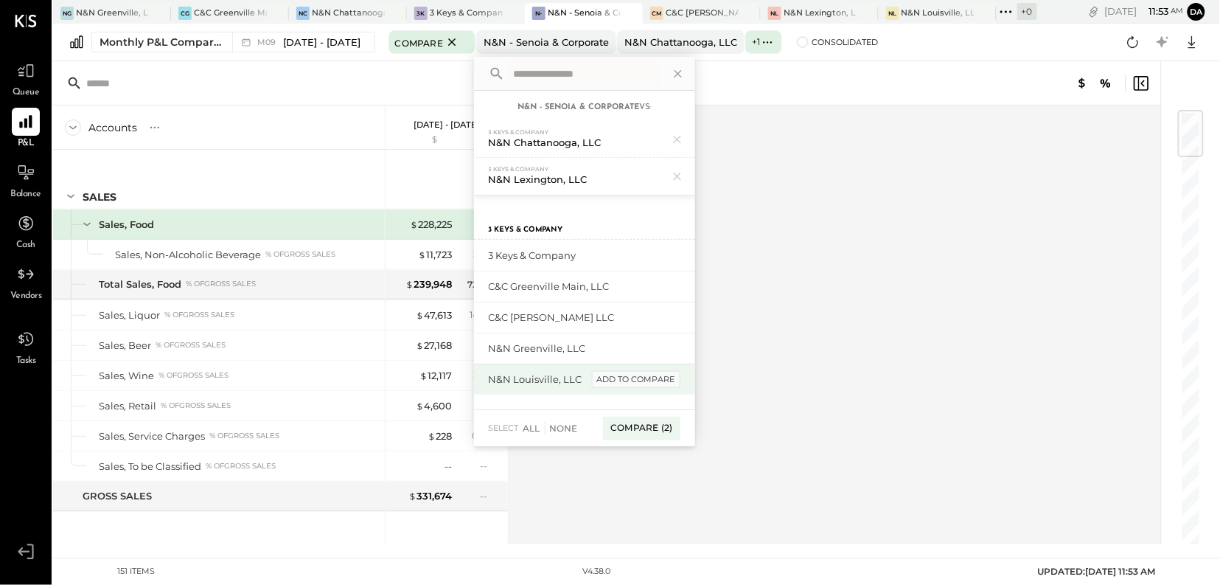
click at [630, 376] on div "add to compare" at bounding box center [636, 380] width 88 height 18
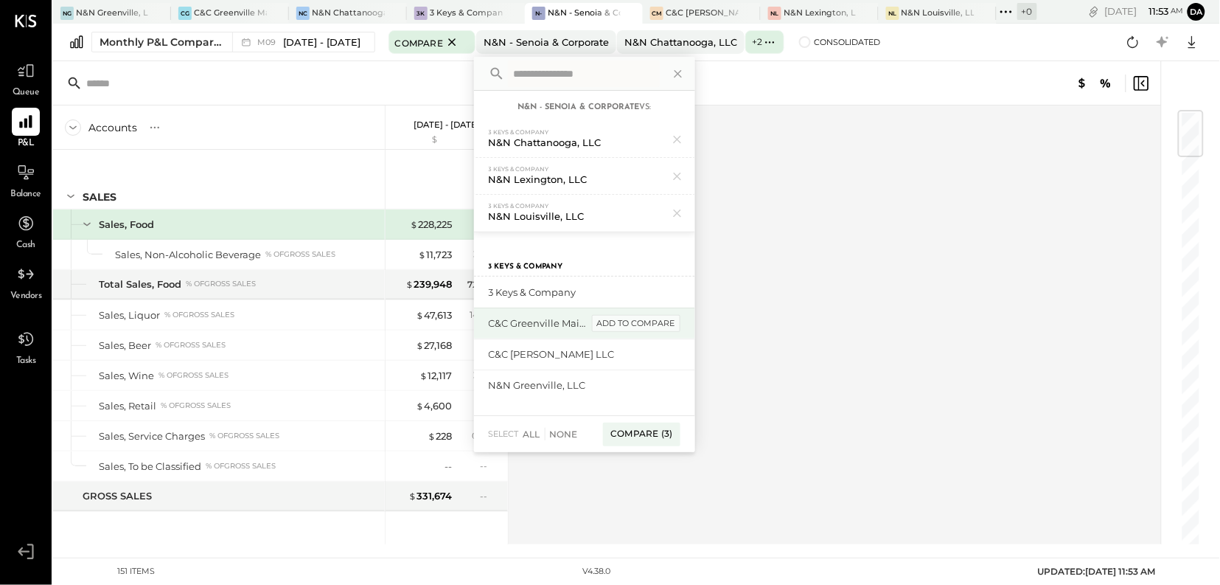
click at [633, 326] on div "add to compare" at bounding box center [636, 324] width 88 height 18
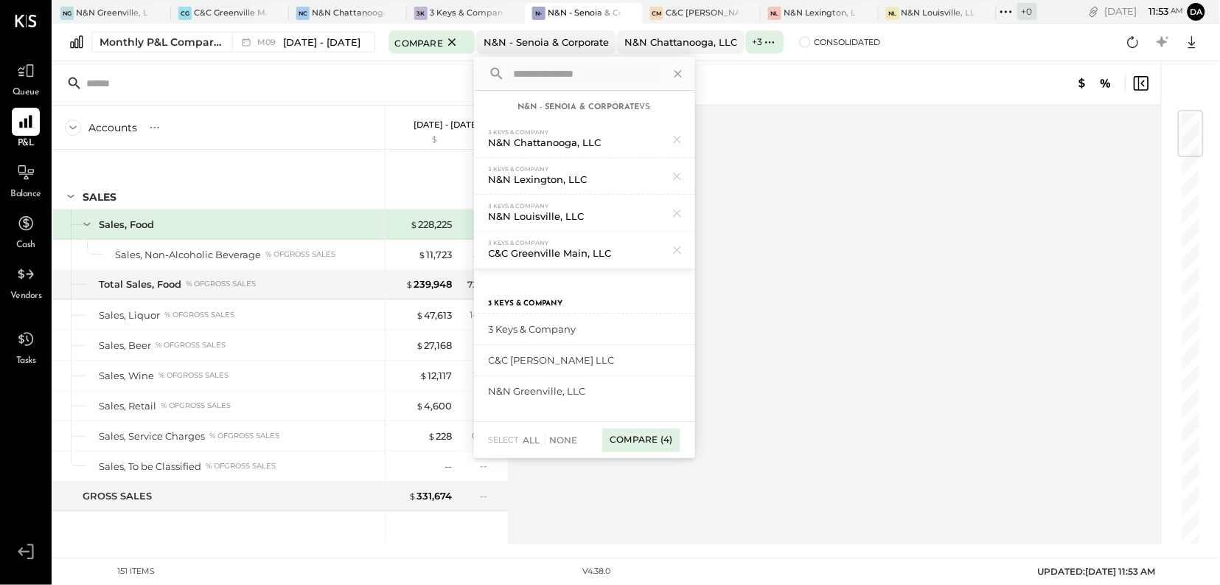
click at [641, 445] on div "Compare (4)" at bounding box center [640, 440] width 77 height 24
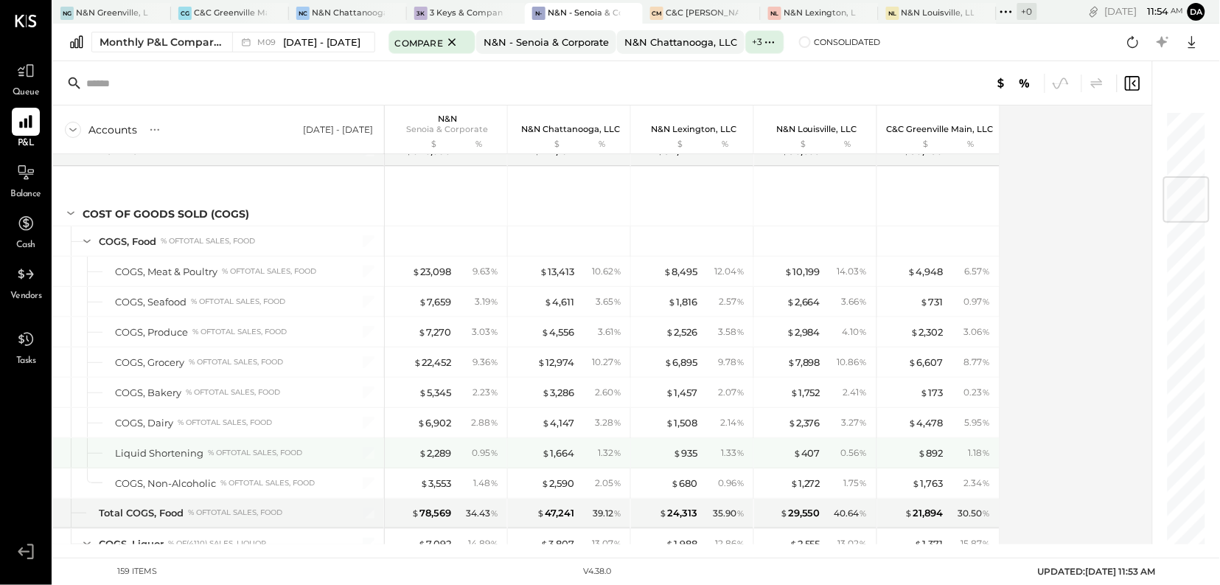
scroll to position [557, 0]
